Goal: Complete application form

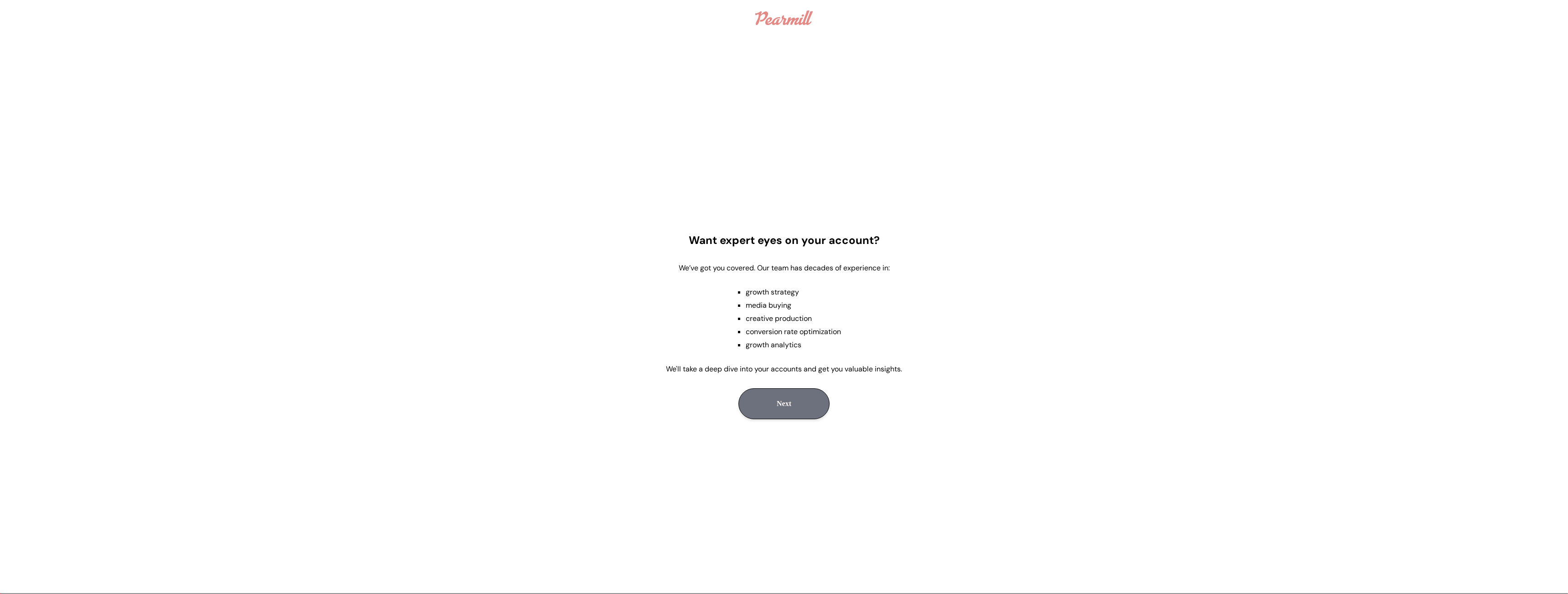
click at [803, 408] on button "Next" at bounding box center [784, 403] width 91 height 31
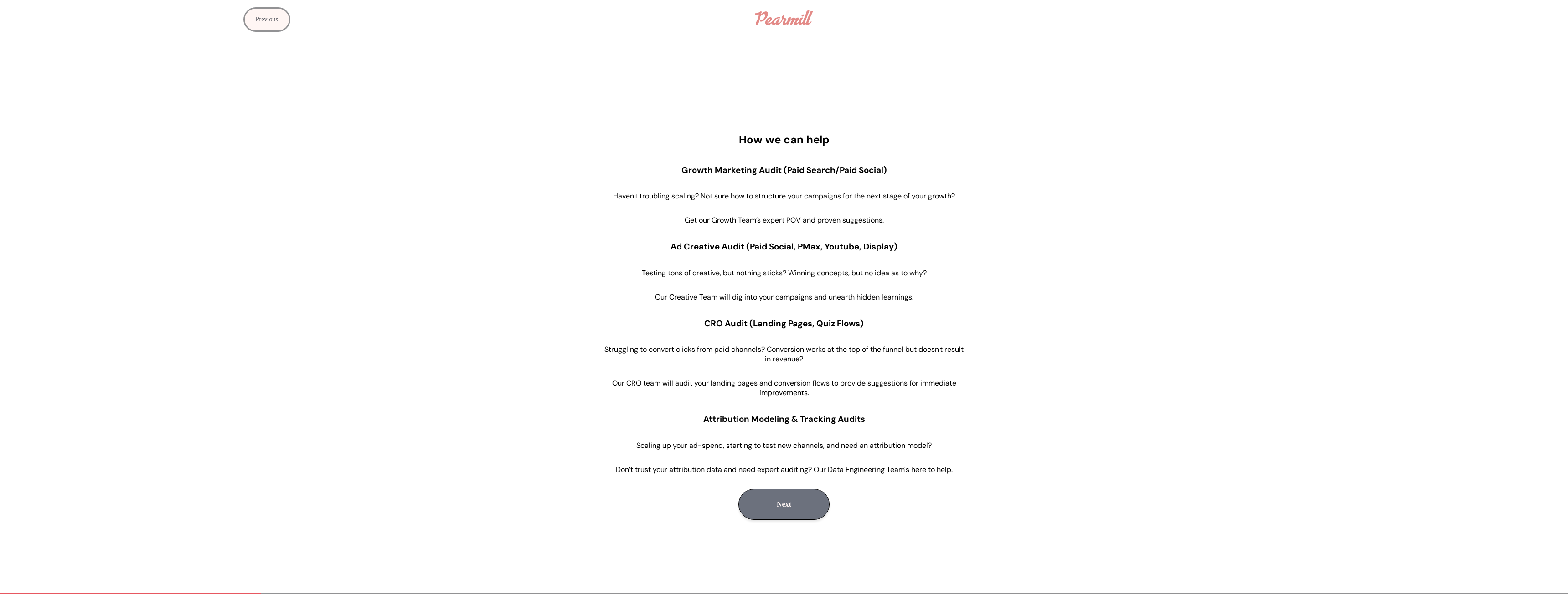
click at [766, 508] on button "Next" at bounding box center [784, 505] width 91 height 31
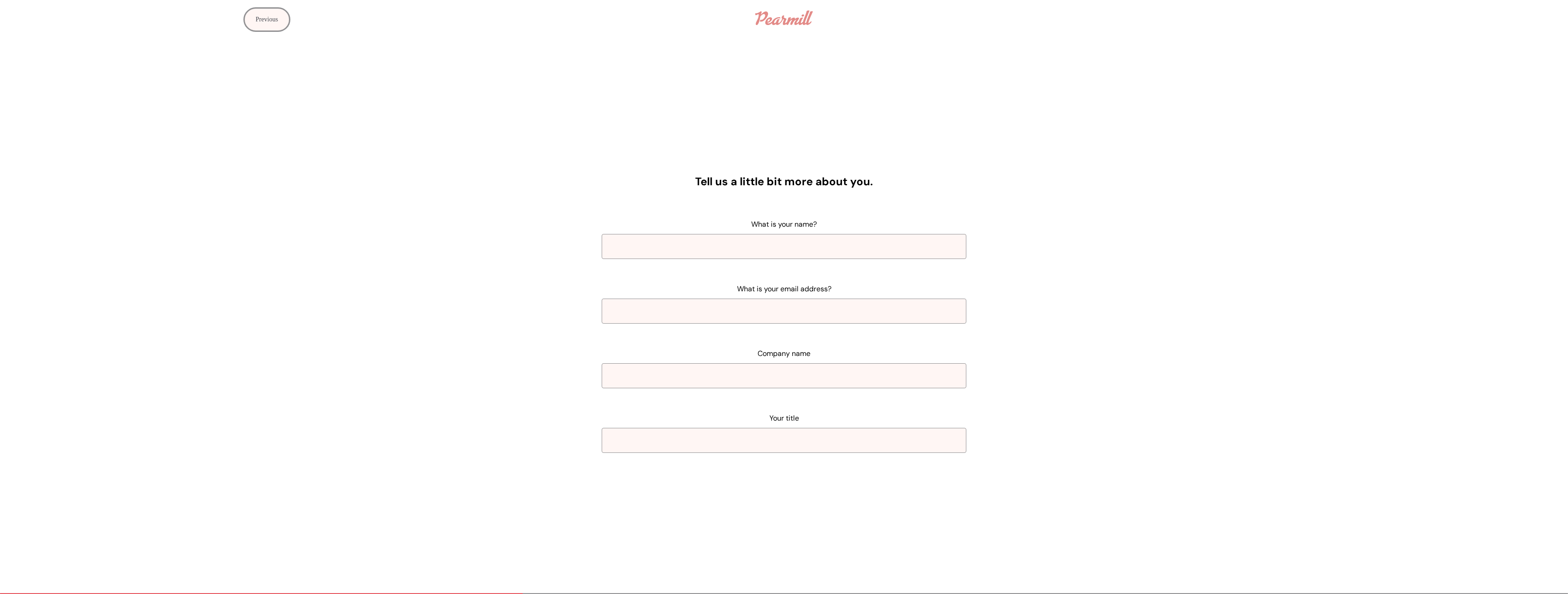
click at [778, 7] on link at bounding box center [784, 17] width 66 height 23
